Goal: Contribute content: Add original content to the website for others to see

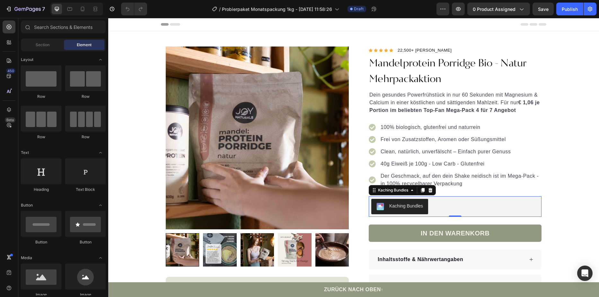
click at [463, 209] on div "Kaching Bundles" at bounding box center [455, 206] width 168 height 15
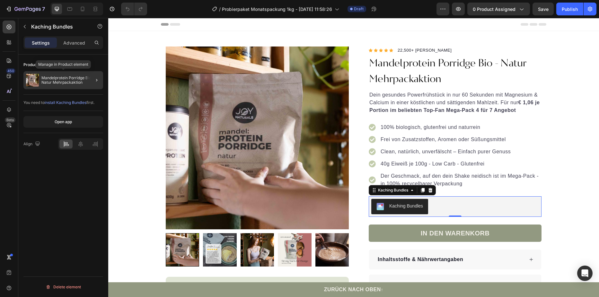
click at [74, 78] on p "Mandelprotein Porridge Bio - Natur Mehrpackaktion" at bounding box center [70, 80] width 59 height 9
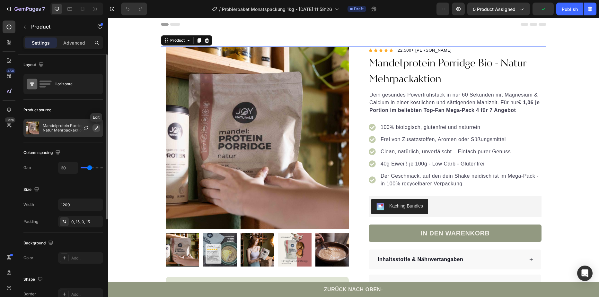
click at [99, 129] on icon "button" at bounding box center [96, 128] width 5 height 5
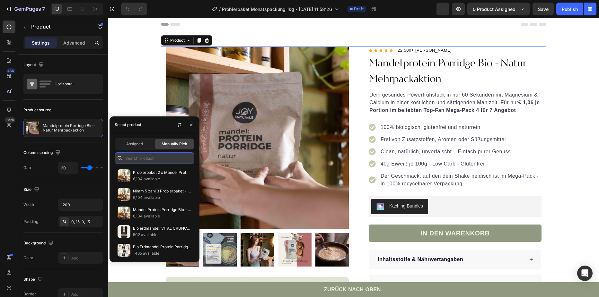
click at [153, 156] on input "text" at bounding box center [155, 159] width 80 height 12
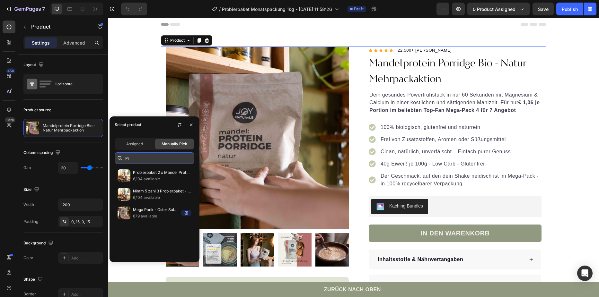
type input "P"
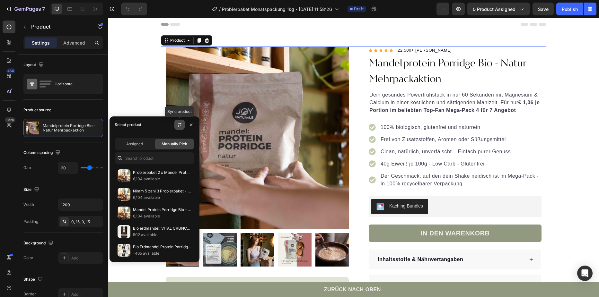
click at [180, 120] on button "button" at bounding box center [179, 125] width 10 height 10
click at [163, 177] on p "-1,409 available" at bounding box center [156, 179] width 46 height 6
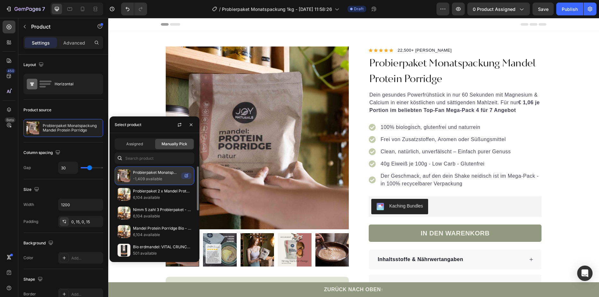
click at [169, 175] on p "Probierpaket Monatspackung Mandel Protein Porridge" at bounding box center [156, 173] width 46 height 6
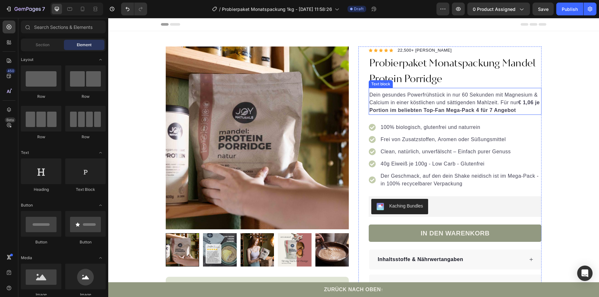
click at [534, 104] on p "Dein gesundes Powerfrühstück in nur 60 Sekunden mit Magnesium & Calcium in eine…" at bounding box center [455, 102] width 172 height 23
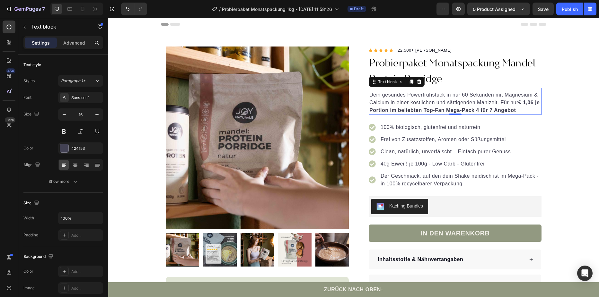
click at [511, 104] on p "Dein gesundes Powerfrühstück in nur 60 Sekunden mit Magnesium & Calcium in eine…" at bounding box center [455, 102] width 172 height 23
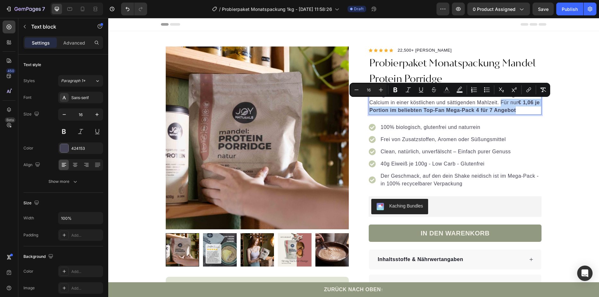
drag, startPoint x: 499, startPoint y: 103, endPoint x: 523, endPoint y: 110, distance: 25.3
click at [523, 110] on p "Dein gesundes Powerfrühstück in nur 60 Sekunden mit Magnesium & Calcium in eine…" at bounding box center [455, 102] width 172 height 23
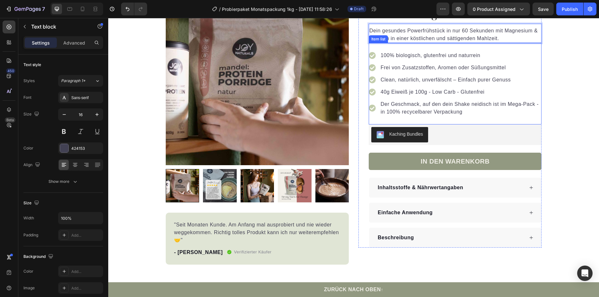
scroll to position [32, 0]
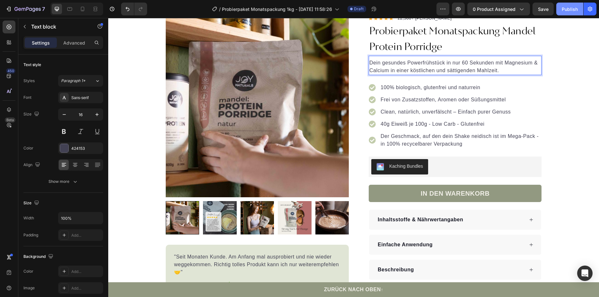
click at [577, 12] on div "Publish" at bounding box center [570, 9] width 16 height 7
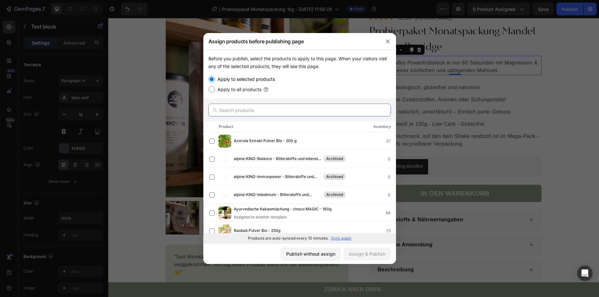
click at [254, 111] on input "text" at bounding box center [299, 110] width 182 height 13
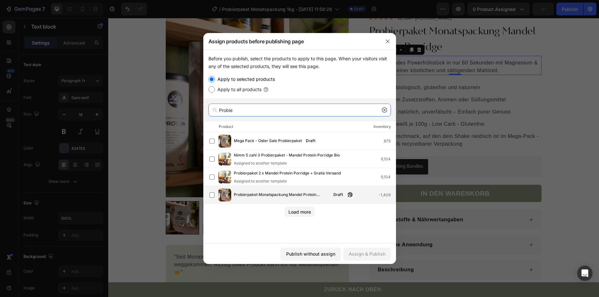
type input "Probie"
click at [276, 193] on span "Probierpaket Monatspackung Mandel Protein Porridge" at bounding box center [282, 195] width 96 height 7
click at [379, 253] on div "Assign & Publish" at bounding box center [367, 254] width 37 height 7
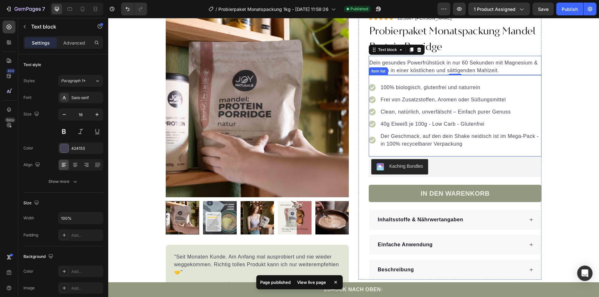
scroll to position [0, 0]
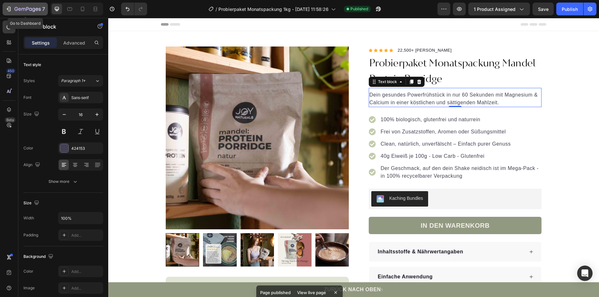
click at [10, 6] on icon "button" at bounding box center [8, 9] width 6 height 6
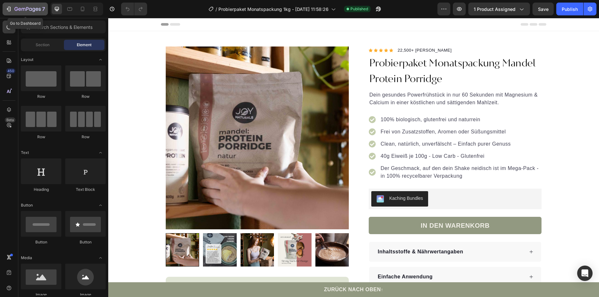
click at [6, 9] on icon "button" at bounding box center [8, 9] width 6 height 6
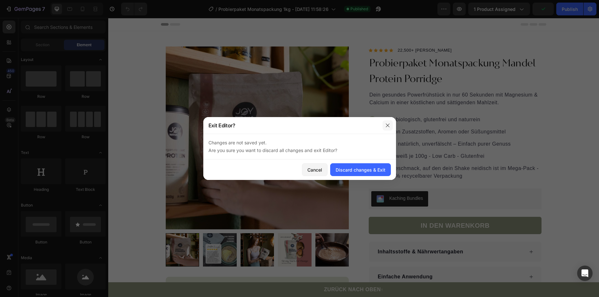
click at [392, 128] on button "button" at bounding box center [388, 125] width 10 height 10
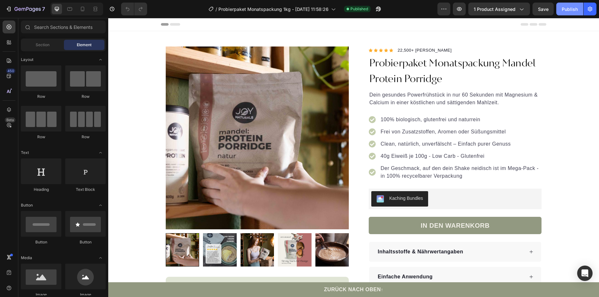
click at [575, 13] on button "Publish" at bounding box center [569, 9] width 27 height 13
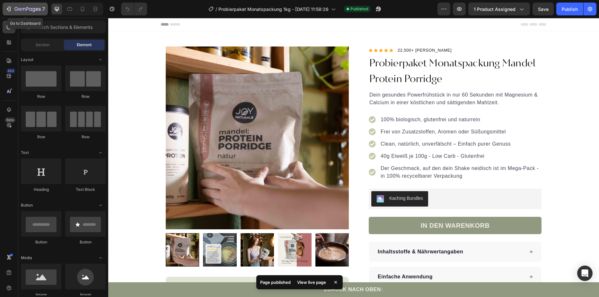
click at [6, 9] on icon "button" at bounding box center [8, 9] width 6 height 6
